Goal: Contribute content

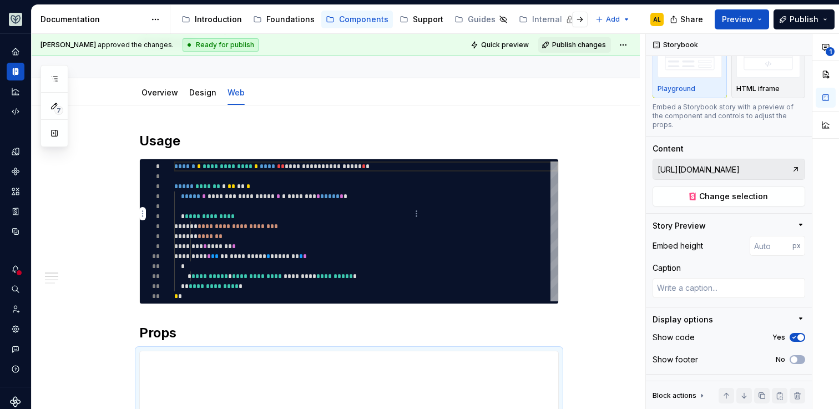
scroll to position [24, 0]
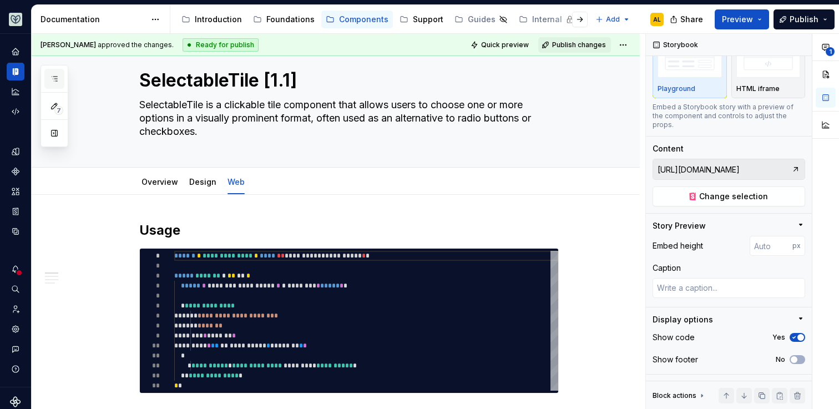
click at [53, 79] on icon "button" at bounding box center [54, 78] width 9 height 9
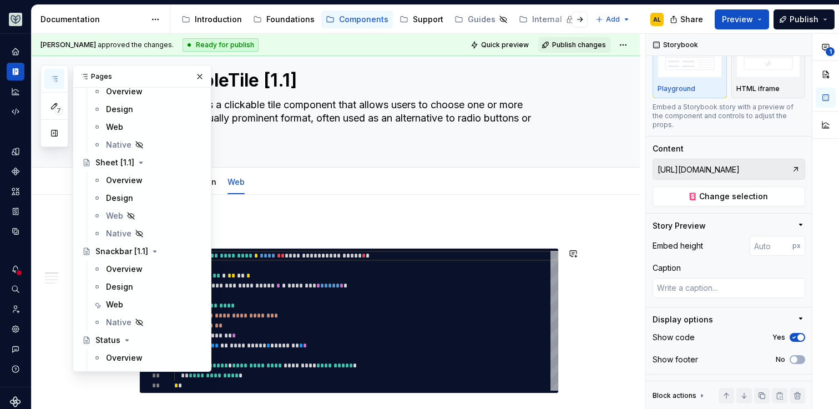
scroll to position [4353, 0]
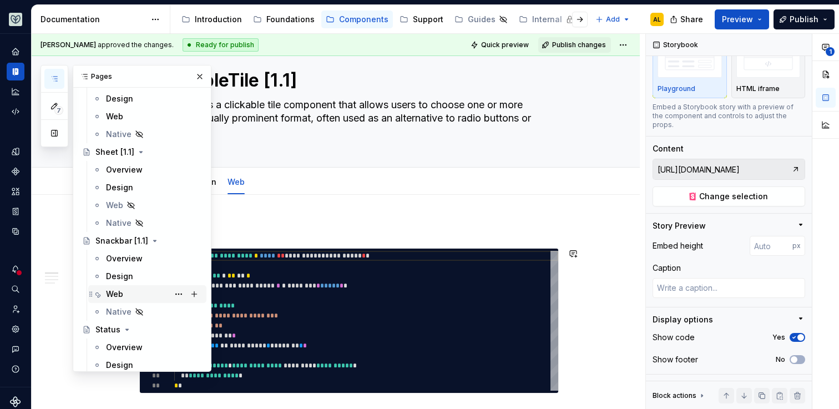
click at [138, 292] on div "Web" at bounding box center [154, 294] width 96 height 16
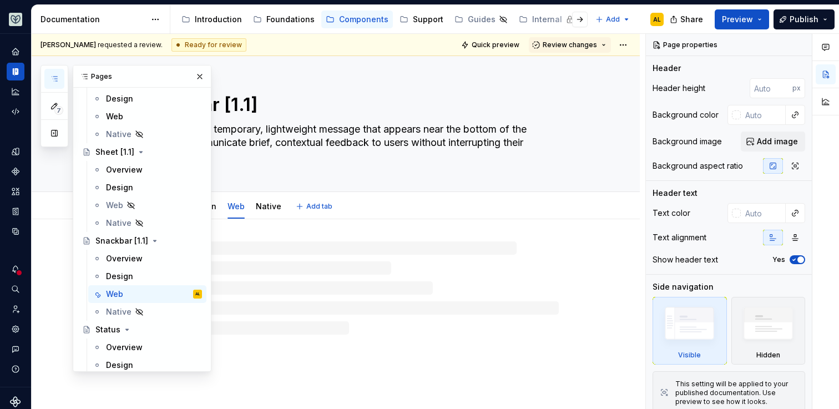
click at [380, 177] on div "Snackbar [1.1] A Snackbar is a temporary, lightweight message that appears near…" at bounding box center [348, 123] width 419 height 135
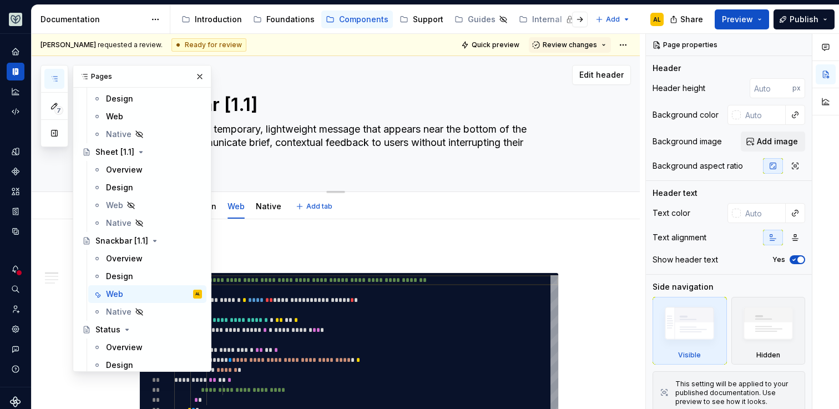
click at [387, 180] on div "Snackbar [1.1] A Snackbar is a temporary, lightweight message that appears near…" at bounding box center [348, 123] width 419 height 135
click at [198, 78] on button "button" at bounding box center [200, 77] width 16 height 16
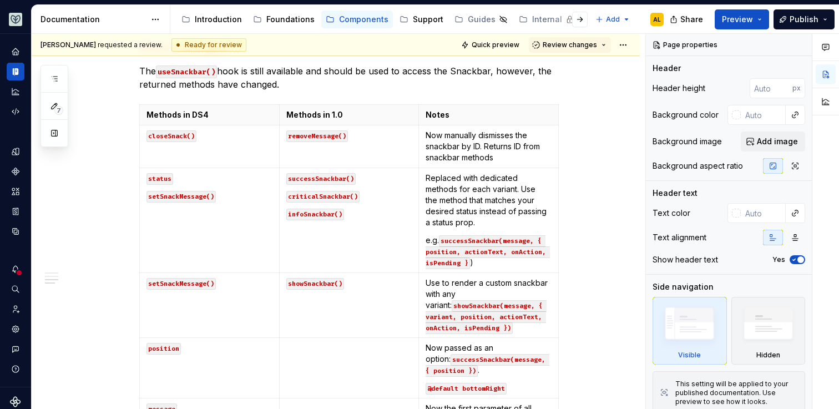
scroll to position [803, 0]
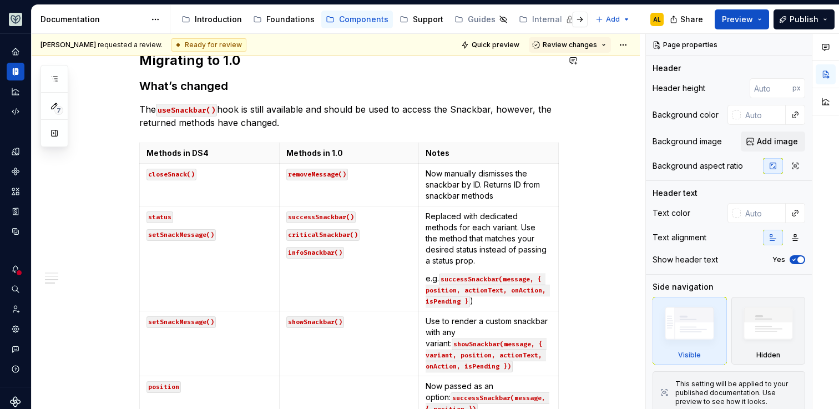
type textarea "*"
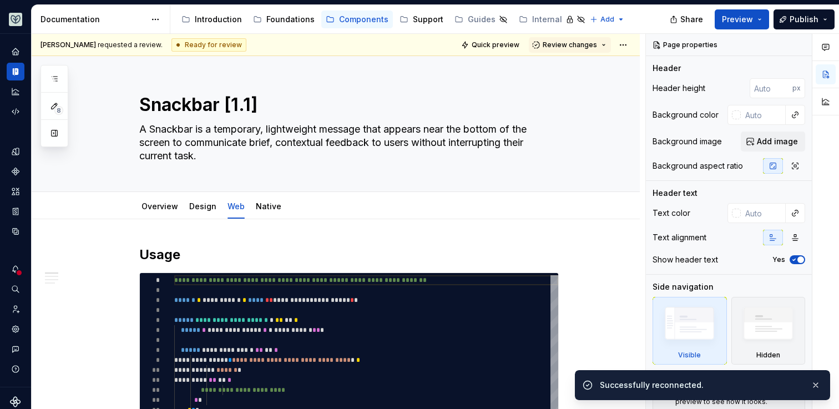
type textarea "*"
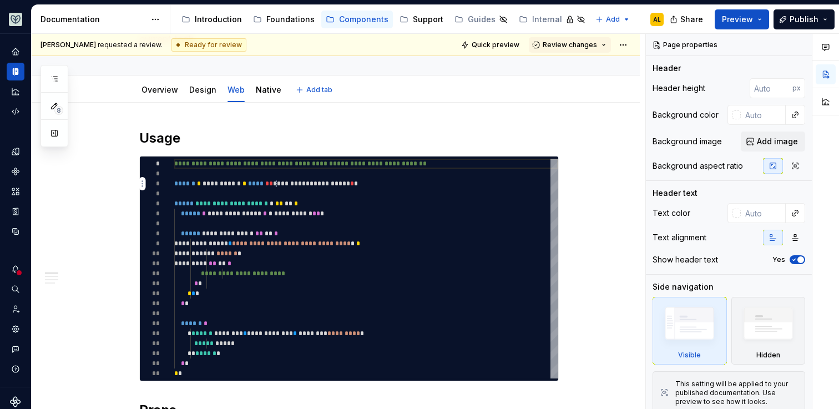
scroll to position [120, 0]
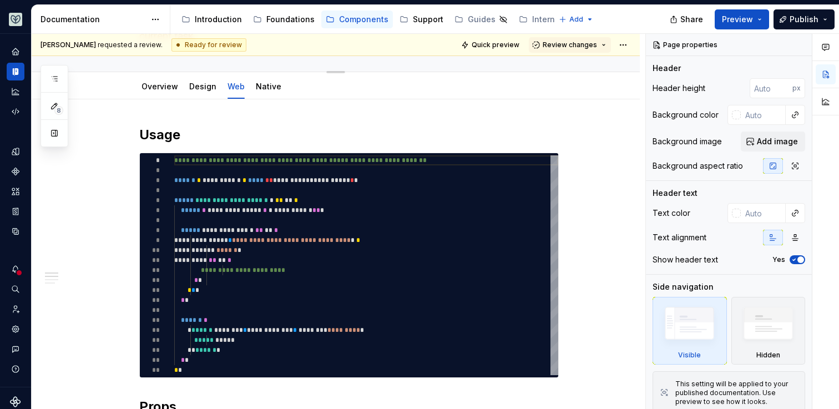
type textarea "*"
